Goal: Check status: Check status

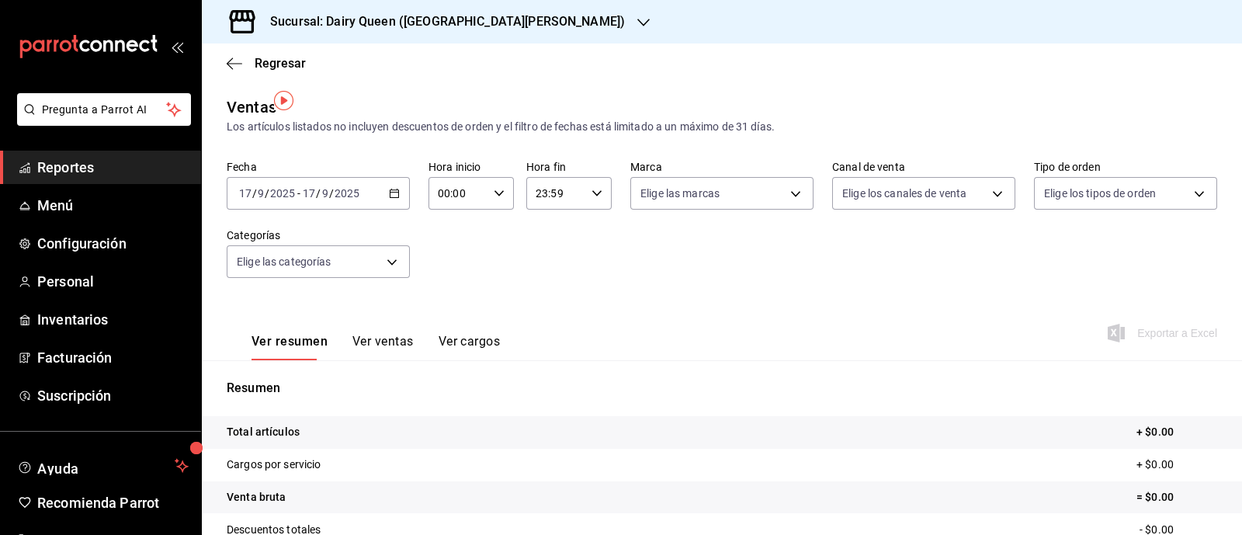
click at [390, 192] on \(Stroke\) "button" at bounding box center [394, 192] width 9 height 1
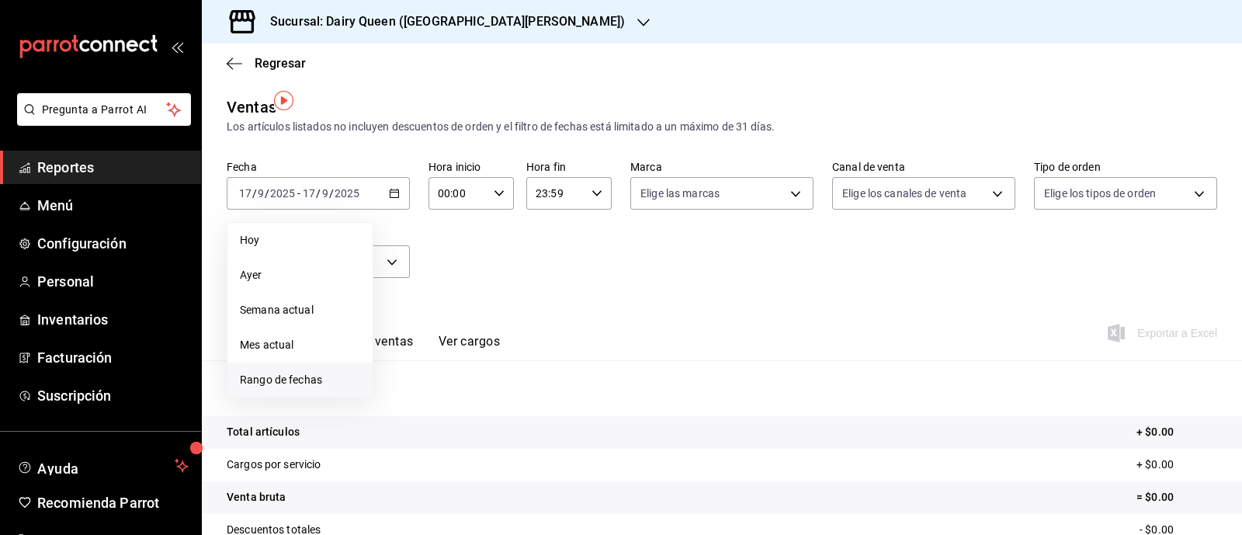
click at [256, 372] on span "Rango de fechas" at bounding box center [300, 380] width 120 height 16
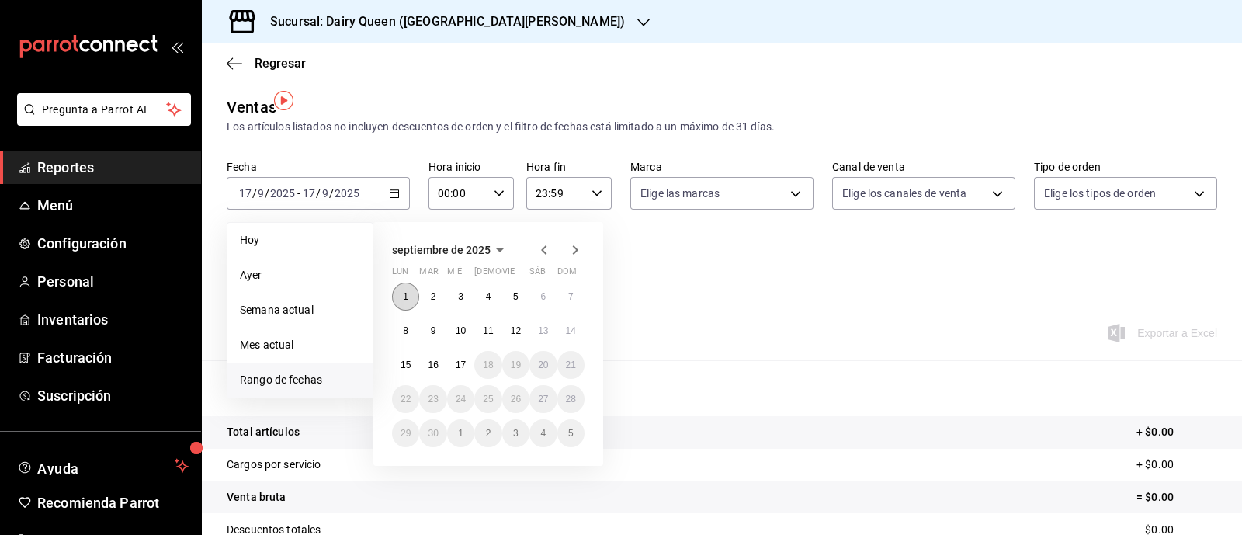
click at [404, 291] on abbr "1" at bounding box center [405, 296] width 5 height 11
click at [403, 325] on abbr "8" at bounding box center [405, 330] width 5 height 11
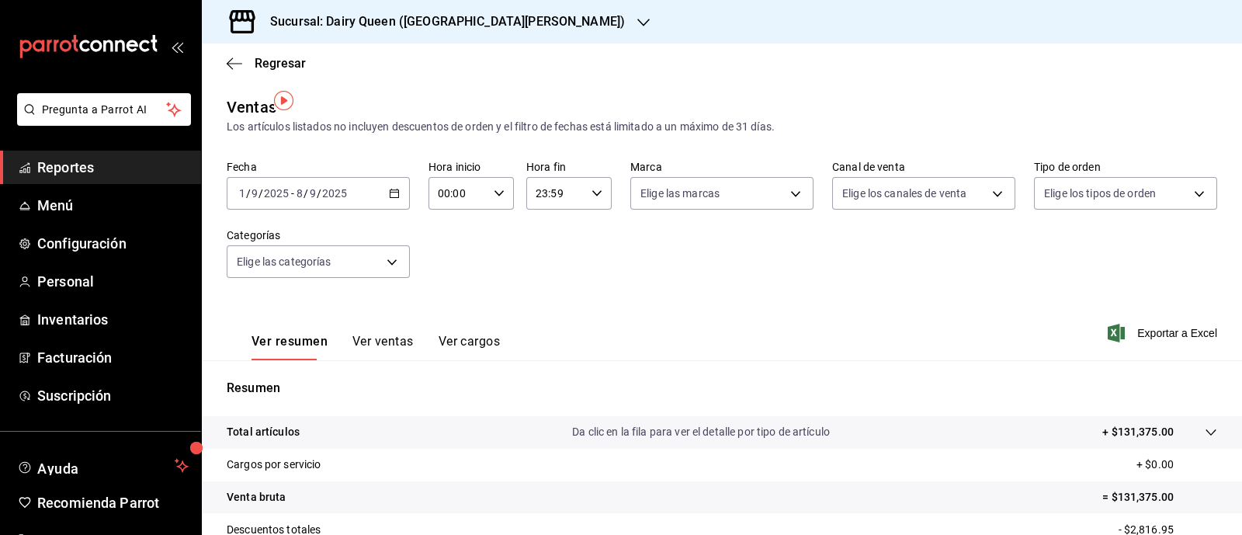
click at [637, 21] on icon "button" at bounding box center [643, 23] width 12 height 8
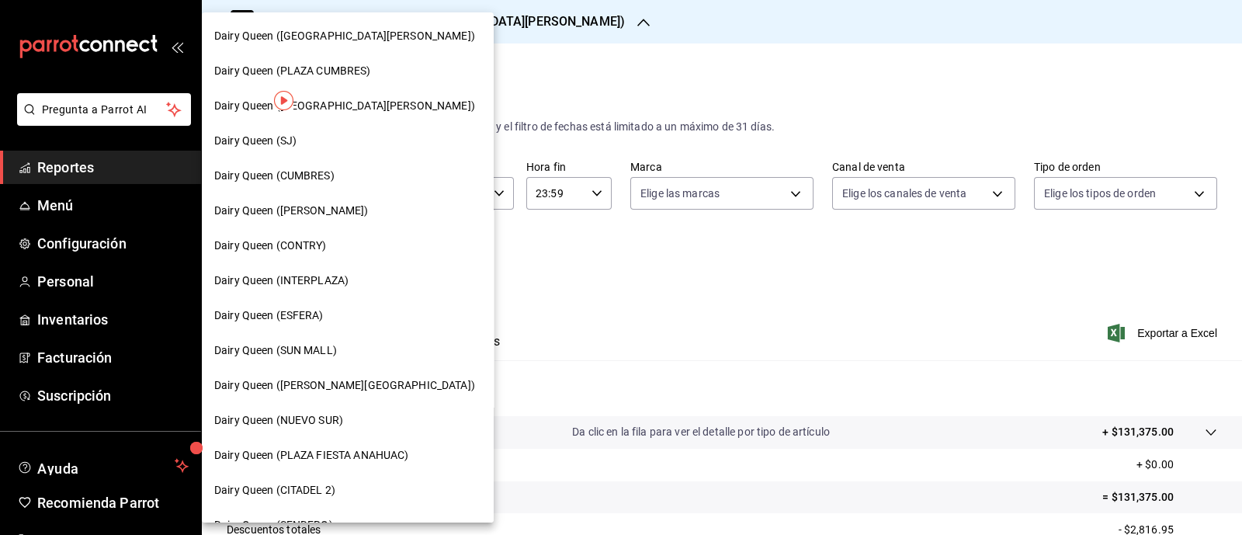
click at [326, 149] on div "Dairy Queen (SJ)" at bounding box center [348, 140] width 292 height 35
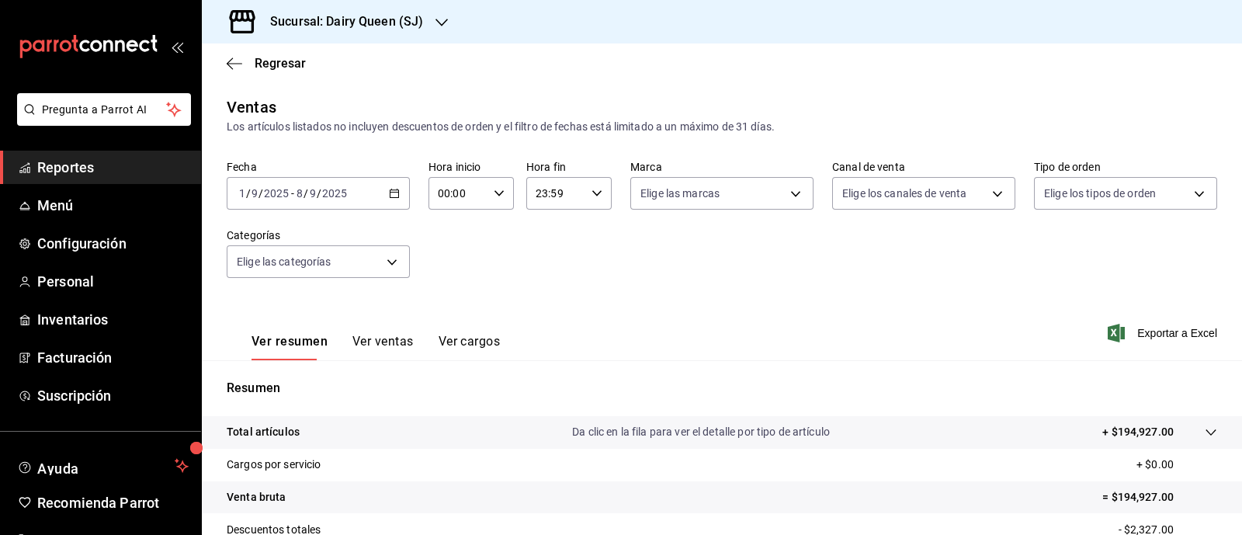
scroll to position [197, 0]
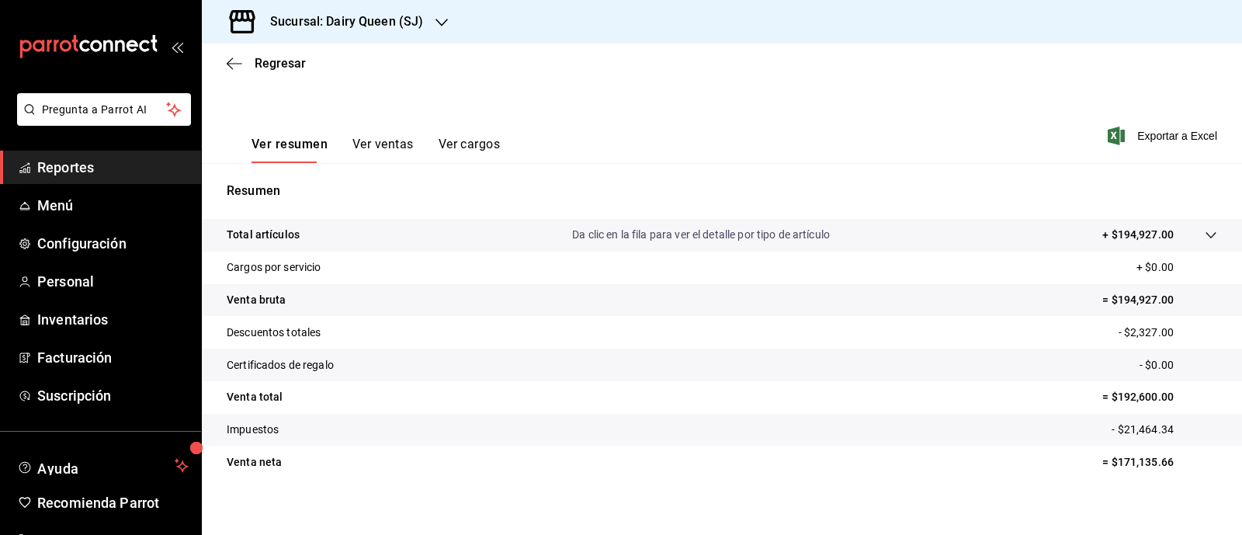
click at [436, 18] on icon "button" at bounding box center [441, 22] width 12 height 12
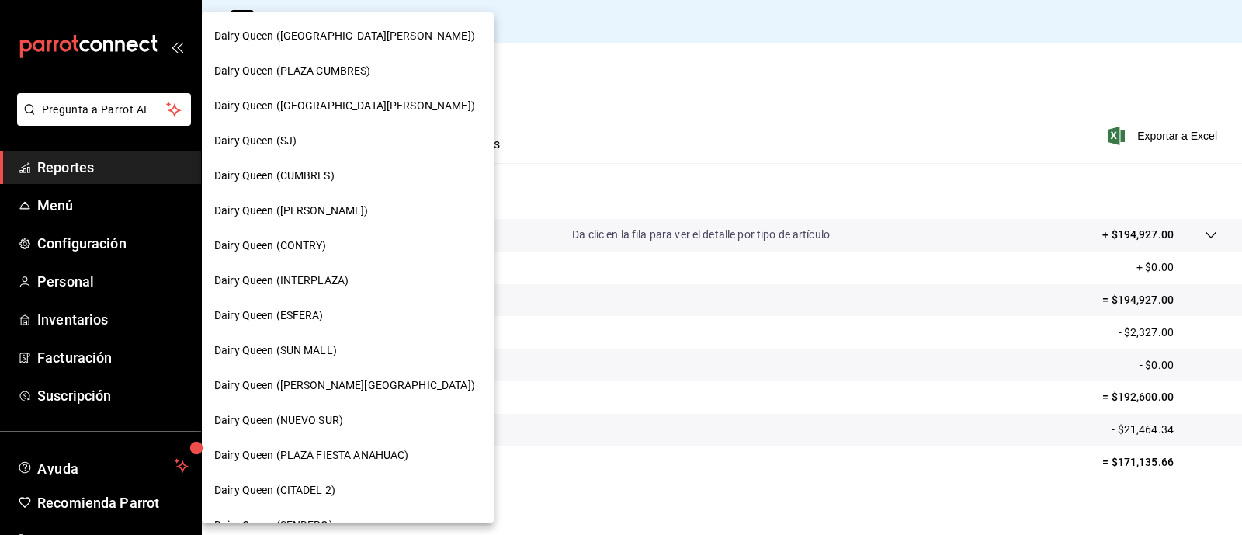
click at [338, 322] on div "Dairy Queen (ESFERA)" at bounding box center [347, 315] width 267 height 16
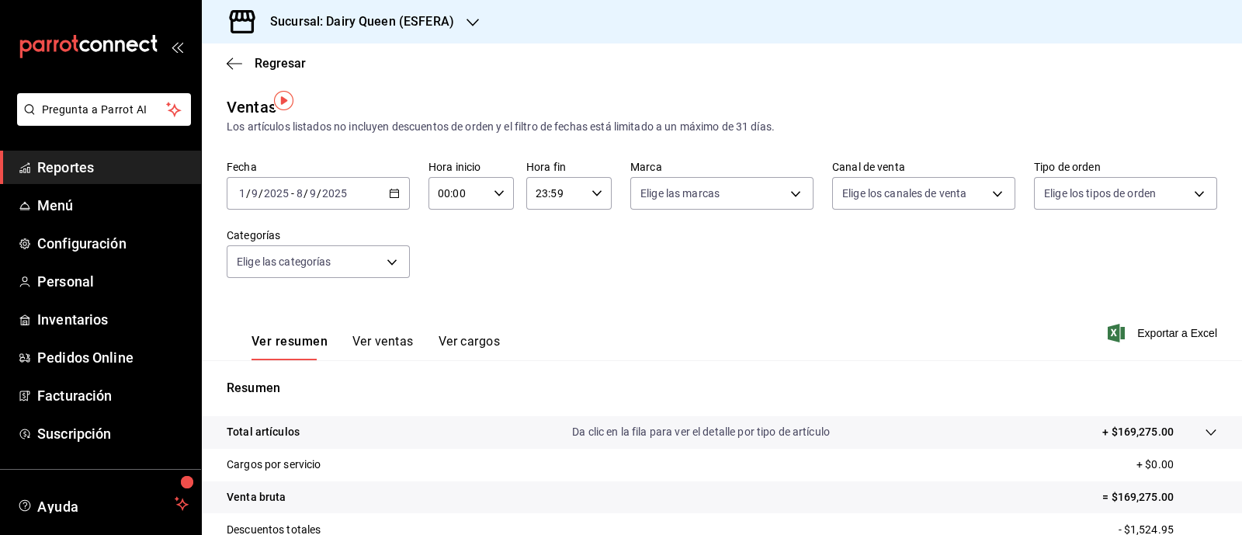
scroll to position [197, 0]
